Goal: Information Seeking & Learning: Learn about a topic

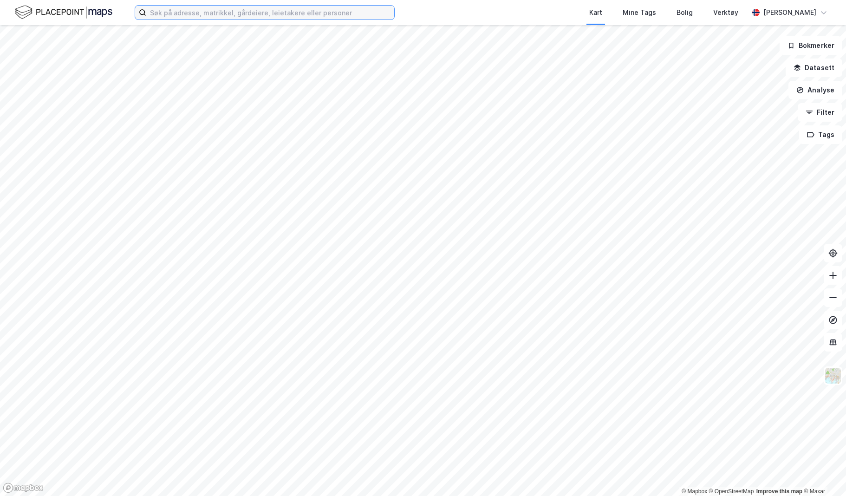
click at [285, 17] on input at bounding box center [270, 13] width 248 height 14
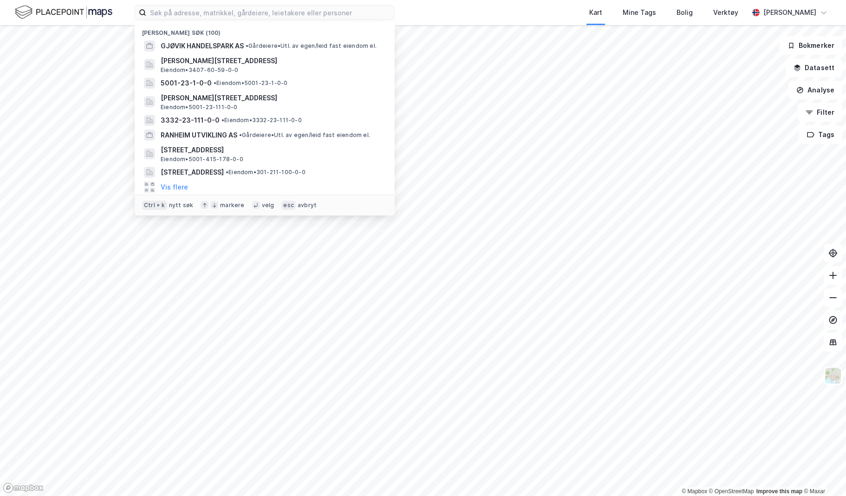
click at [271, 67] on div "[PERSON_NAME][STREET_ADDRESS] Eiendom • 3407-60-59-0-0" at bounding box center [273, 64] width 225 height 19
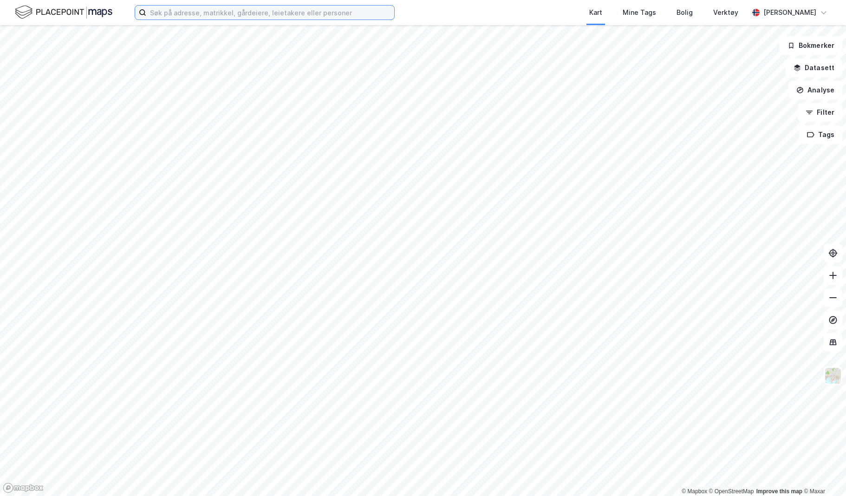
click at [262, 17] on input at bounding box center [270, 13] width 248 height 14
